Goal: Find specific fact: Find specific fact

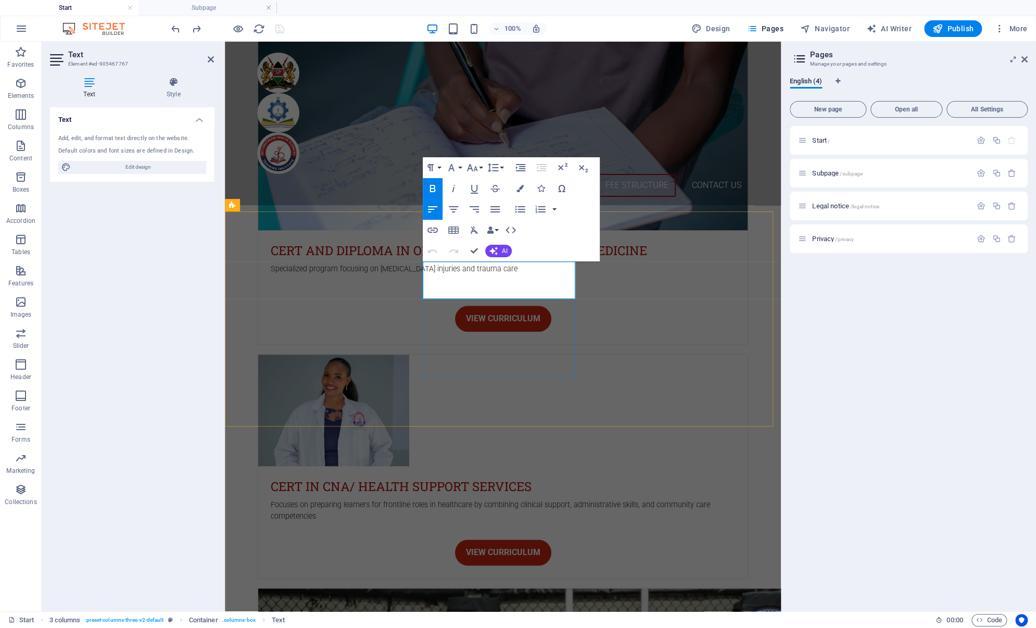
drag, startPoint x: 573, startPoint y: 291, endPoint x: 422, endPoint y: 270, distance: 151.9
copy div "MPESA BUSINESS NUMBER: 4186825 ACCOUNT NUMBER: STUDENT'S NAME"
